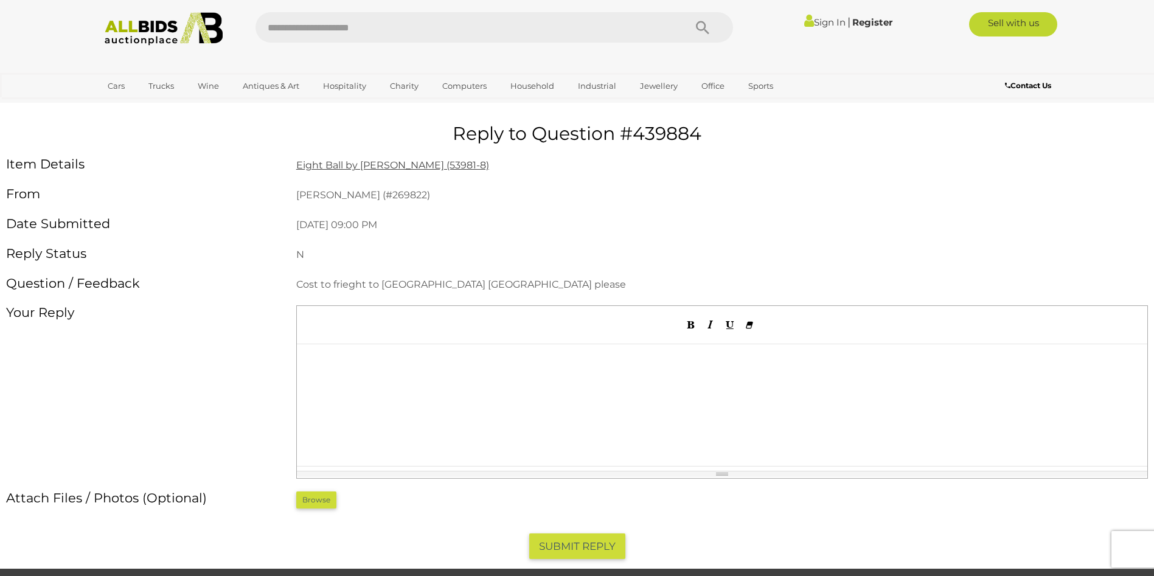
click at [392, 364] on p at bounding box center [722, 359] width 838 height 18
drag, startPoint x: 641, startPoint y: 358, endPoint x: 758, endPoint y: 357, distance: 116.8
click at [758, 357] on p "**********" at bounding box center [722, 359] width 838 height 18
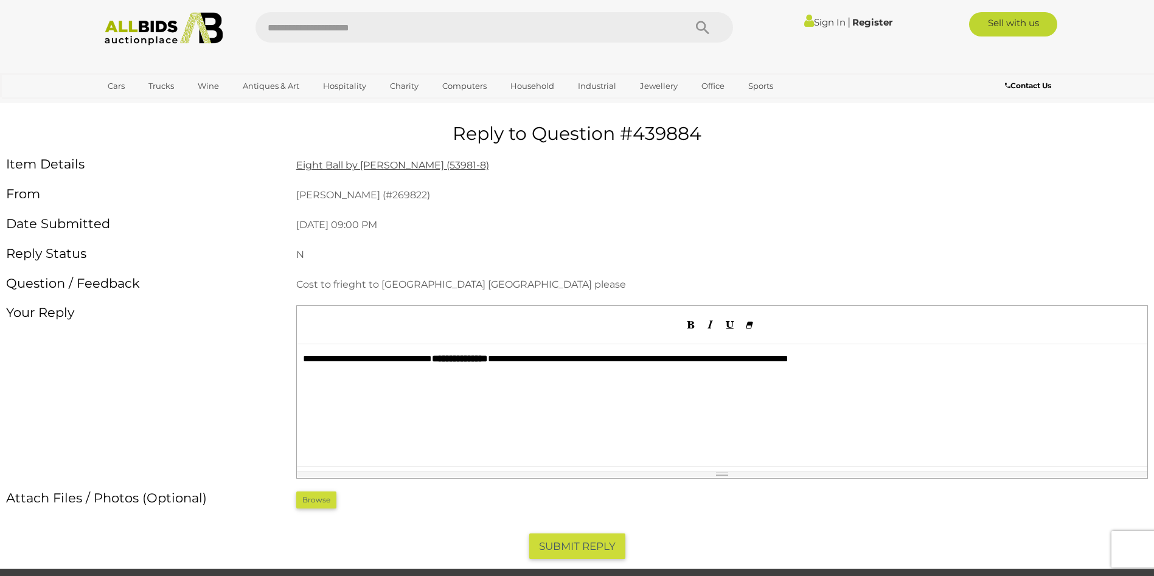
click at [579, 548] on button "SUBMIT REPLY" at bounding box center [577, 547] width 96 height 26
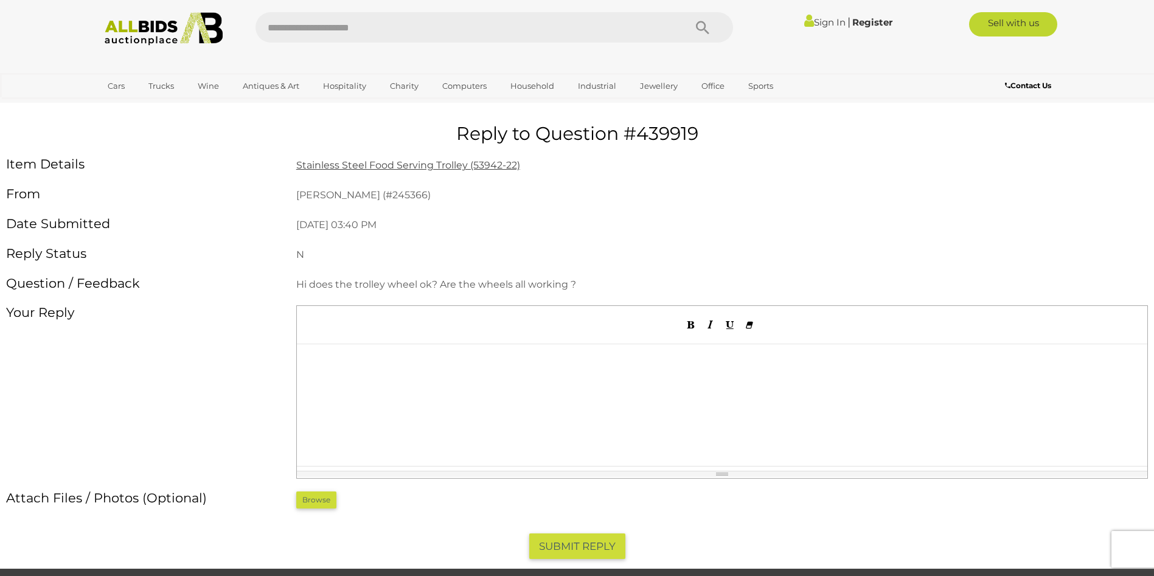
click at [373, 370] on div at bounding box center [722, 405] width 851 height 122
click at [594, 545] on button "SUBMIT REPLY" at bounding box center [577, 547] width 96 height 26
